Goal: Check status: Check status

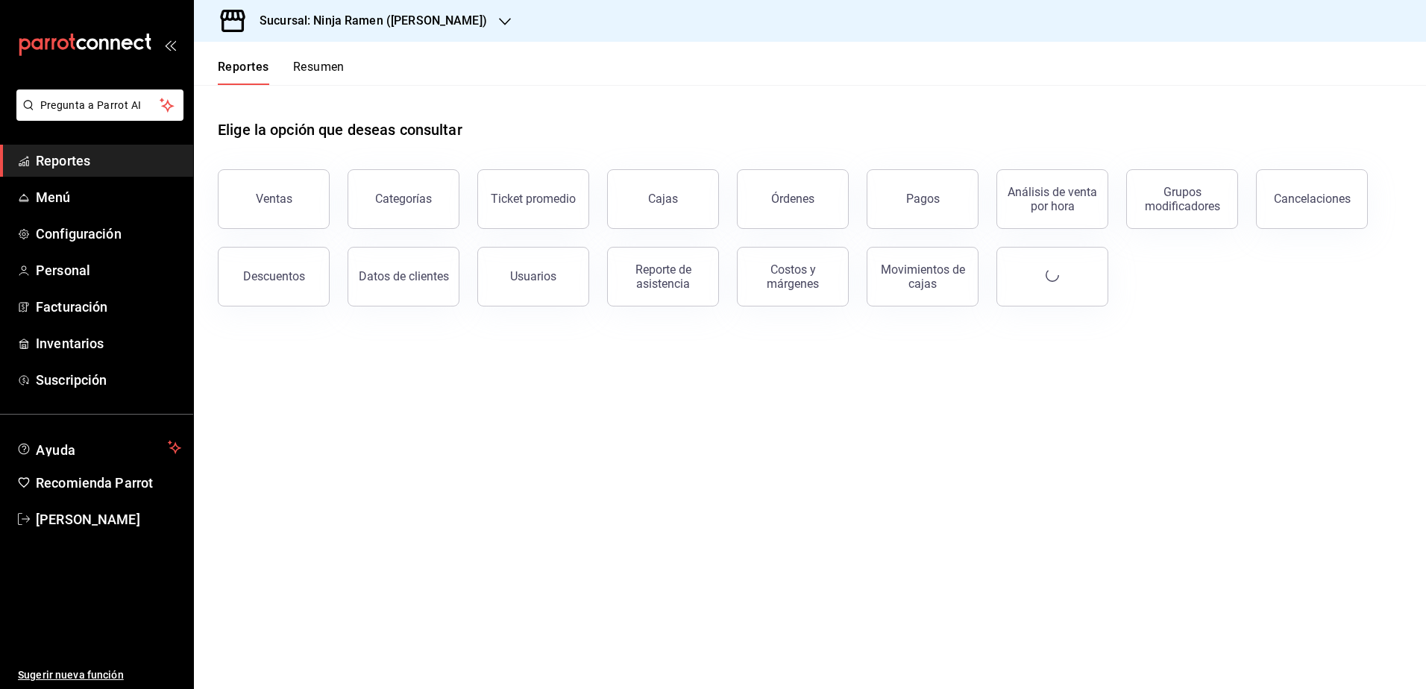
click at [428, 17] on h3 "Sucursal: Ninja Ramen ([PERSON_NAME])" at bounding box center [367, 21] width 239 height 18
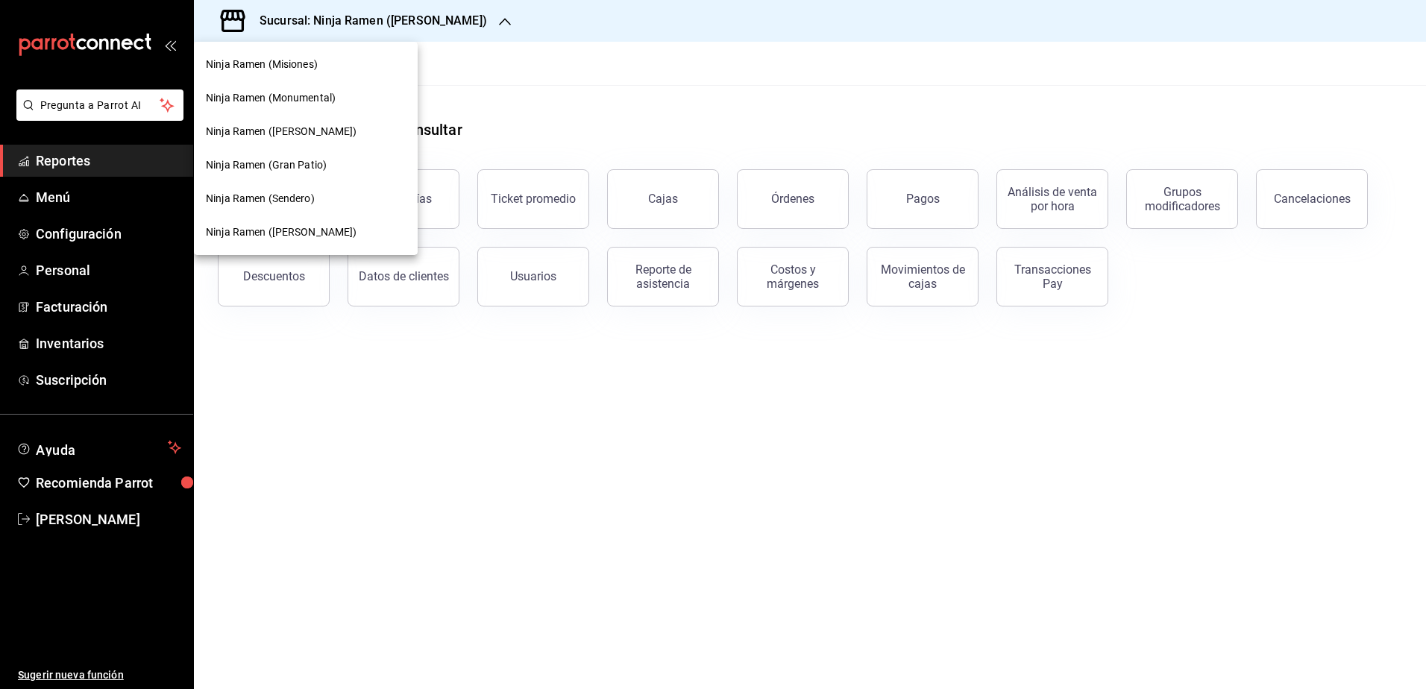
click at [335, 107] on div "Ninja Ramen (Monumental)" at bounding box center [306, 98] width 224 height 34
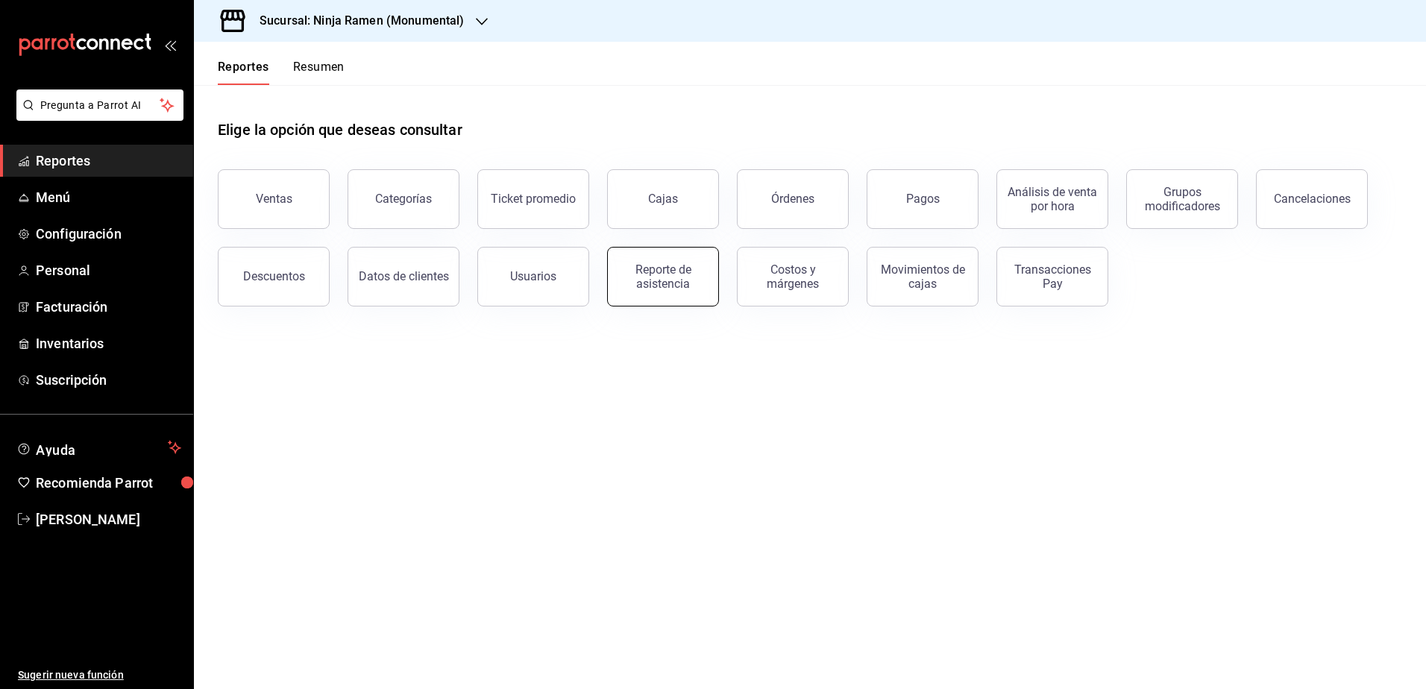
click at [665, 279] on div "Reporte de asistencia" at bounding box center [663, 277] width 92 height 28
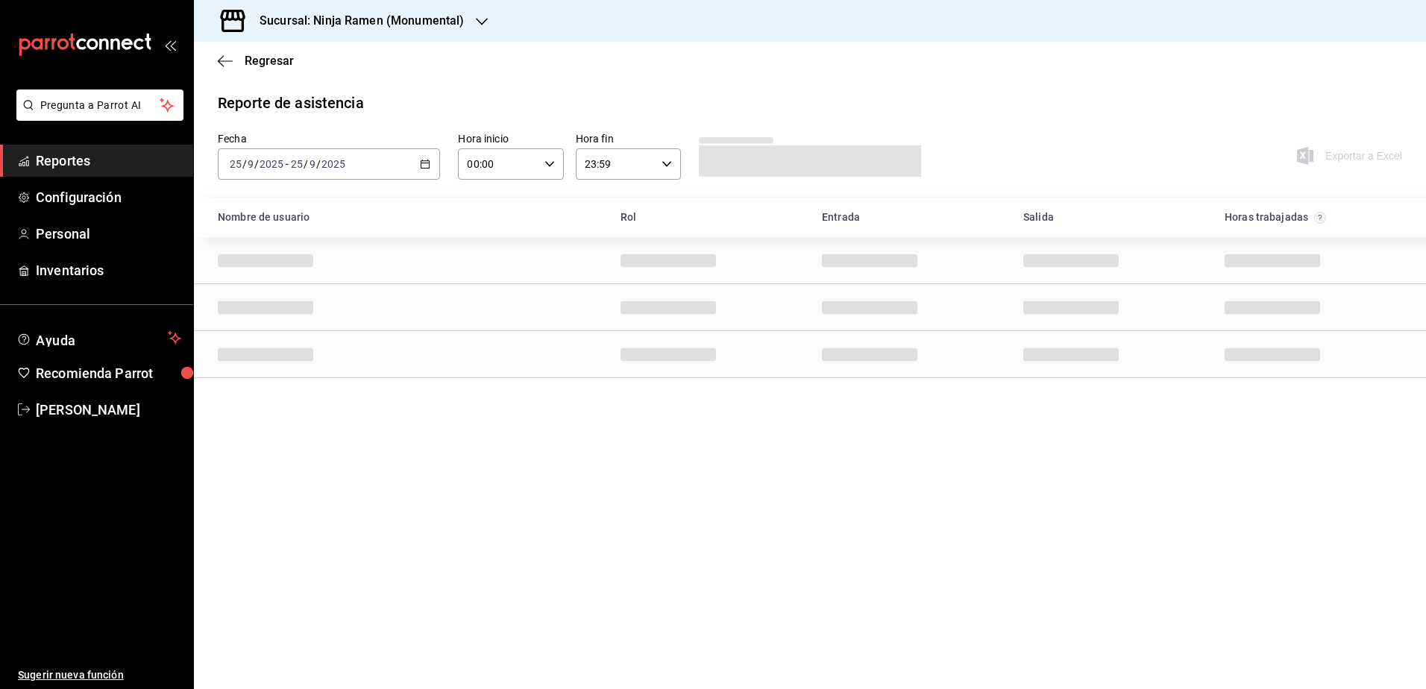
click at [424, 162] on icon "button" at bounding box center [425, 164] width 10 height 10
click at [259, 367] on li "Rango de fechas" at bounding box center [288, 377] width 139 height 34
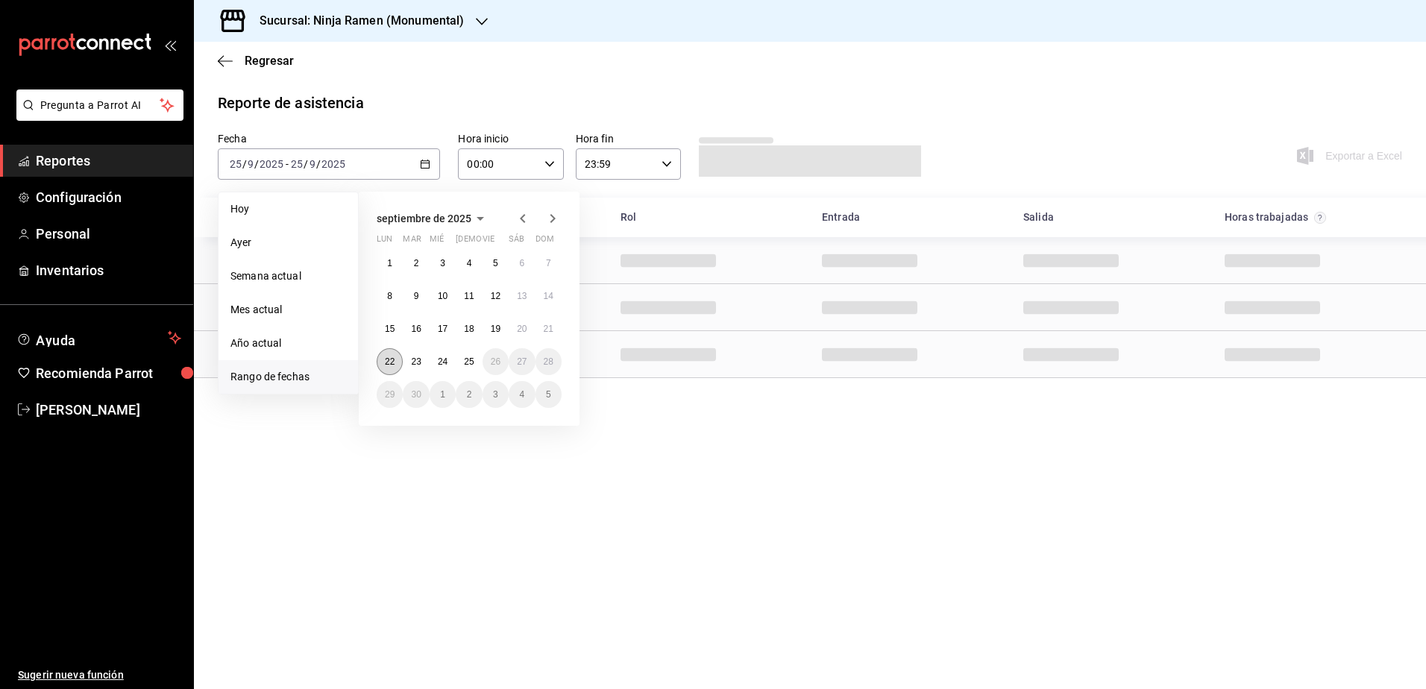
click at [392, 362] on abbr "22" at bounding box center [390, 362] width 10 height 10
click at [473, 360] on abbr "25" at bounding box center [469, 362] width 10 height 10
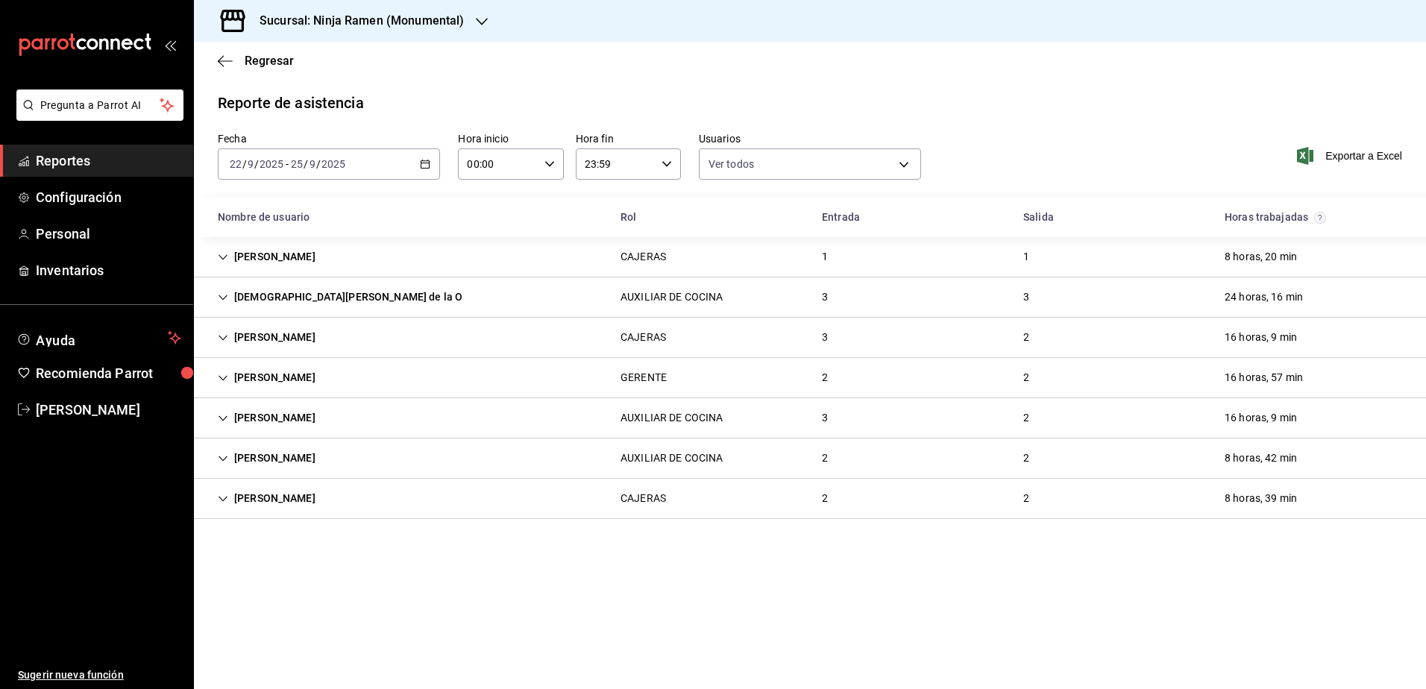
click at [222, 457] on icon "Cell" at bounding box center [223, 459] width 10 height 10
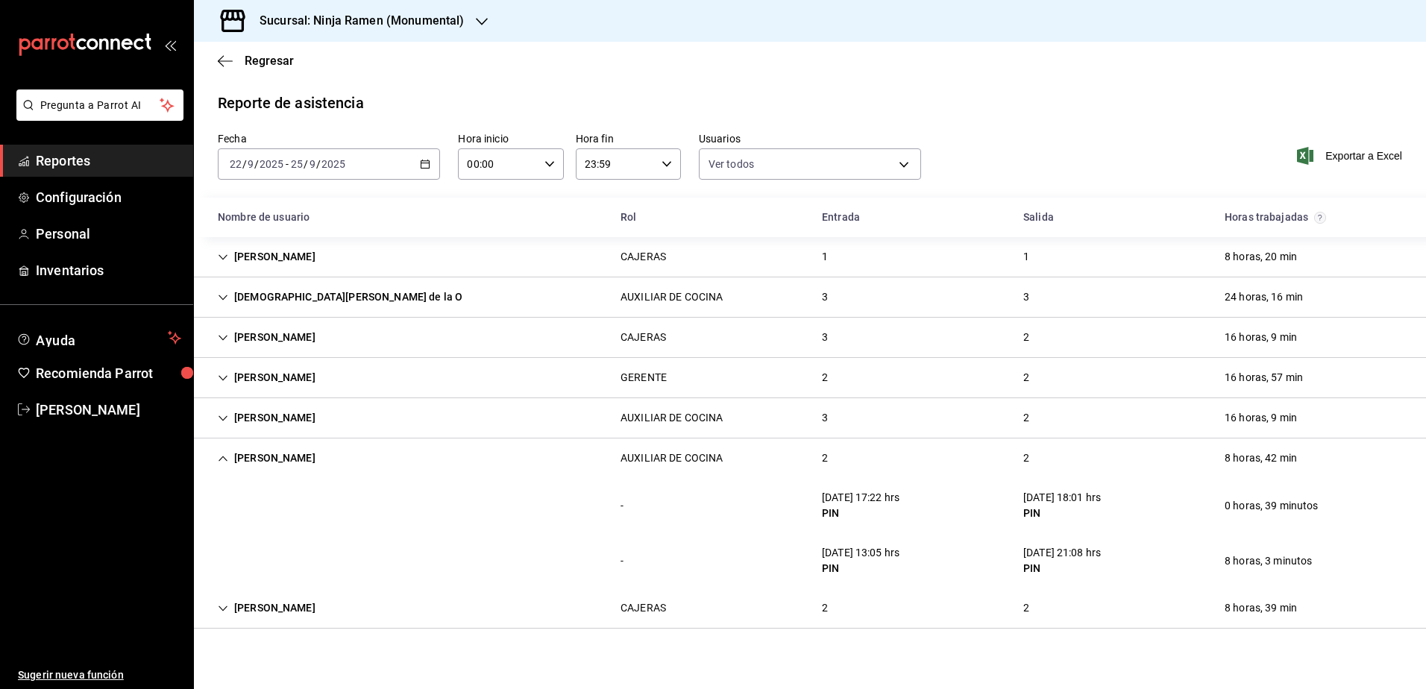
click at [222, 637] on main "Regresar Reporte de asistencia Fecha [DATE] [DATE] - [DATE] [DATE] Hora inicio …" at bounding box center [810, 365] width 1232 height 647
click at [225, 609] on icon "Cell" at bounding box center [223, 608] width 10 height 10
